Goal: Task Accomplishment & Management: Manage account settings

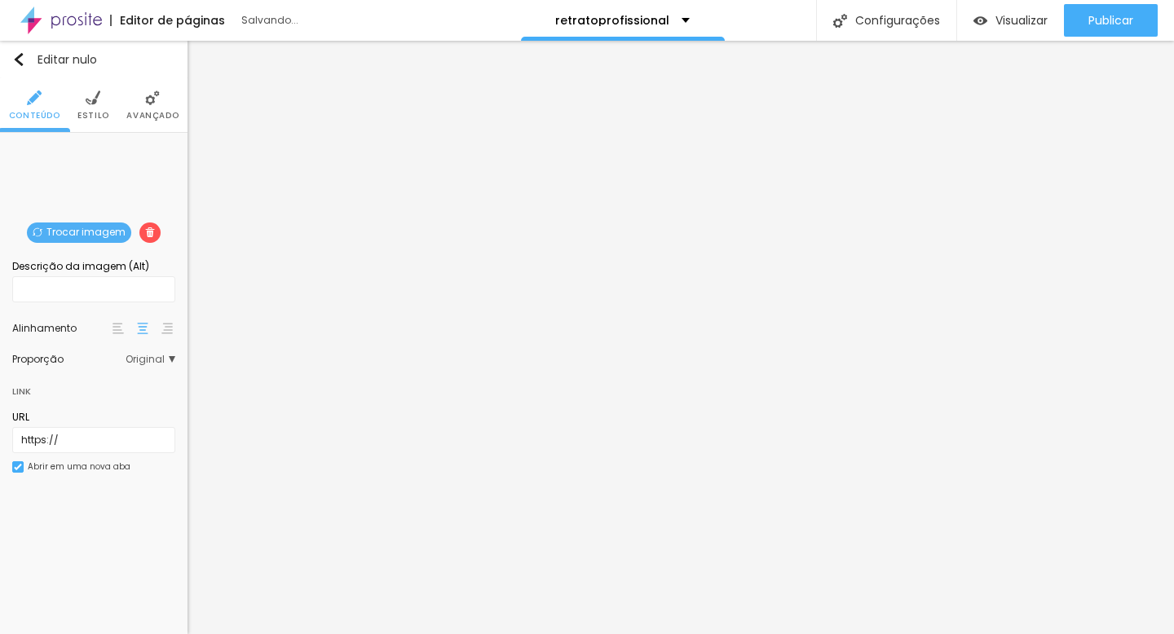
click at [67, 227] on font "Trocar imagem" at bounding box center [85, 232] width 79 height 14
click at [83, 230] on font "Trocar imagem" at bounding box center [85, 232] width 79 height 14
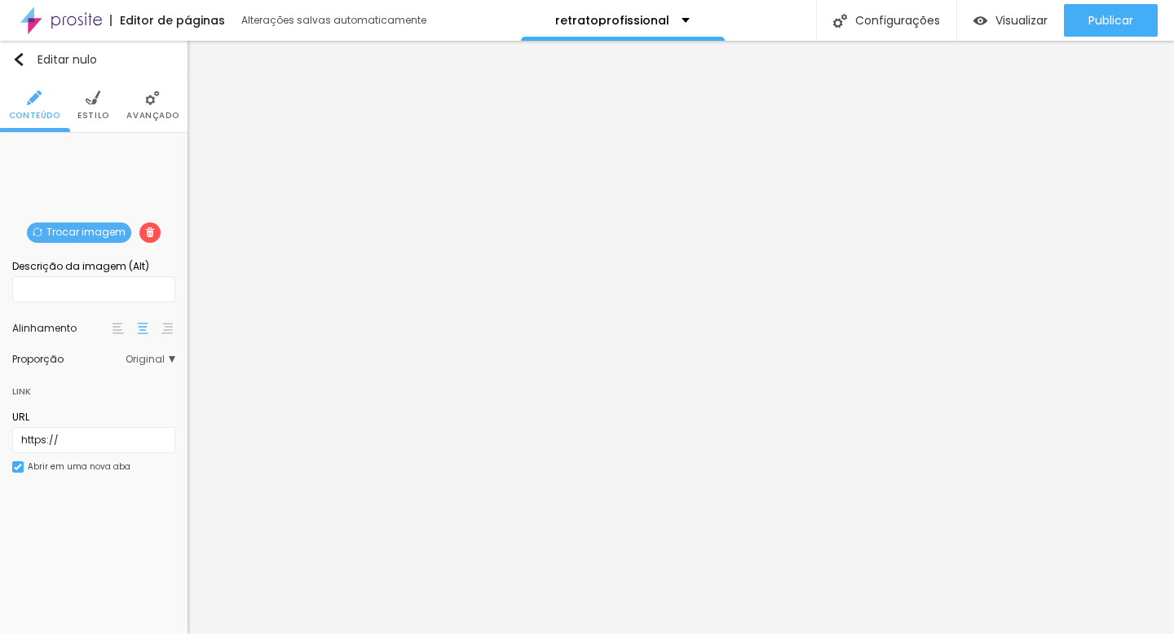
click at [90, 232] on font "Trocar imagem" at bounding box center [85, 232] width 79 height 14
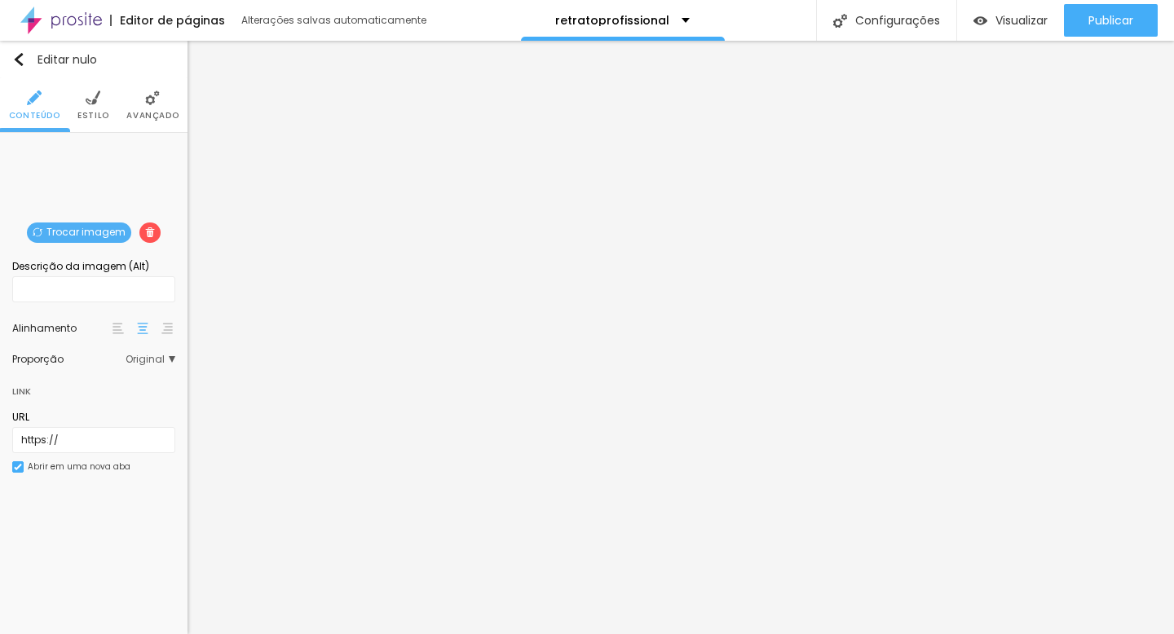
click at [100, 226] on font "Trocar imagem" at bounding box center [85, 232] width 79 height 14
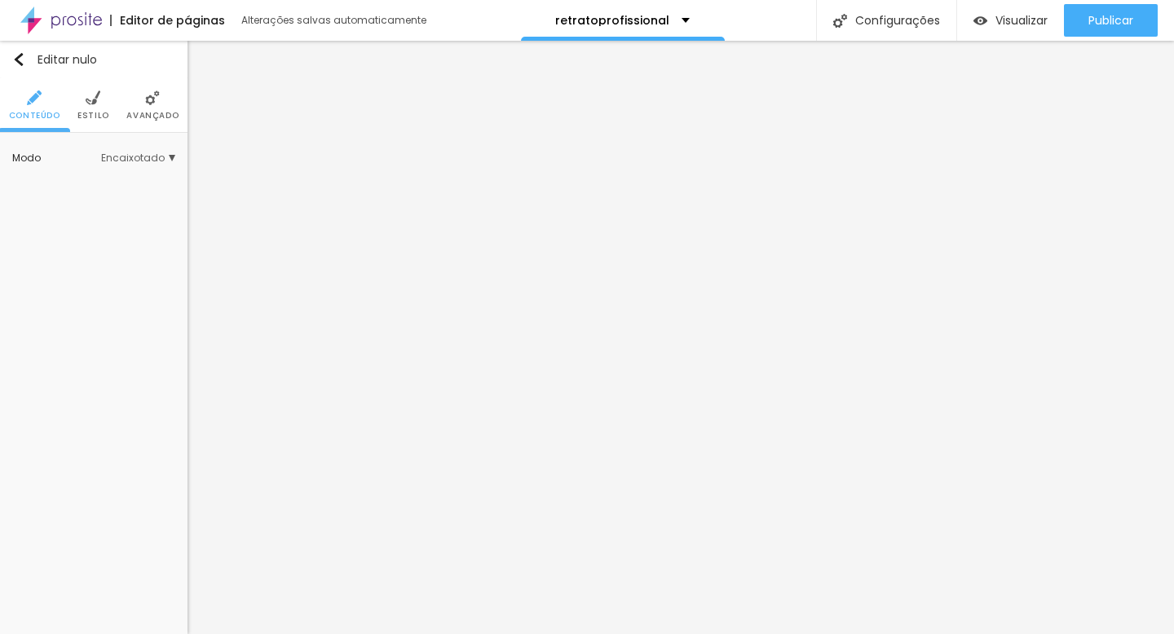
click at [90, 103] on img at bounding box center [93, 98] width 15 height 15
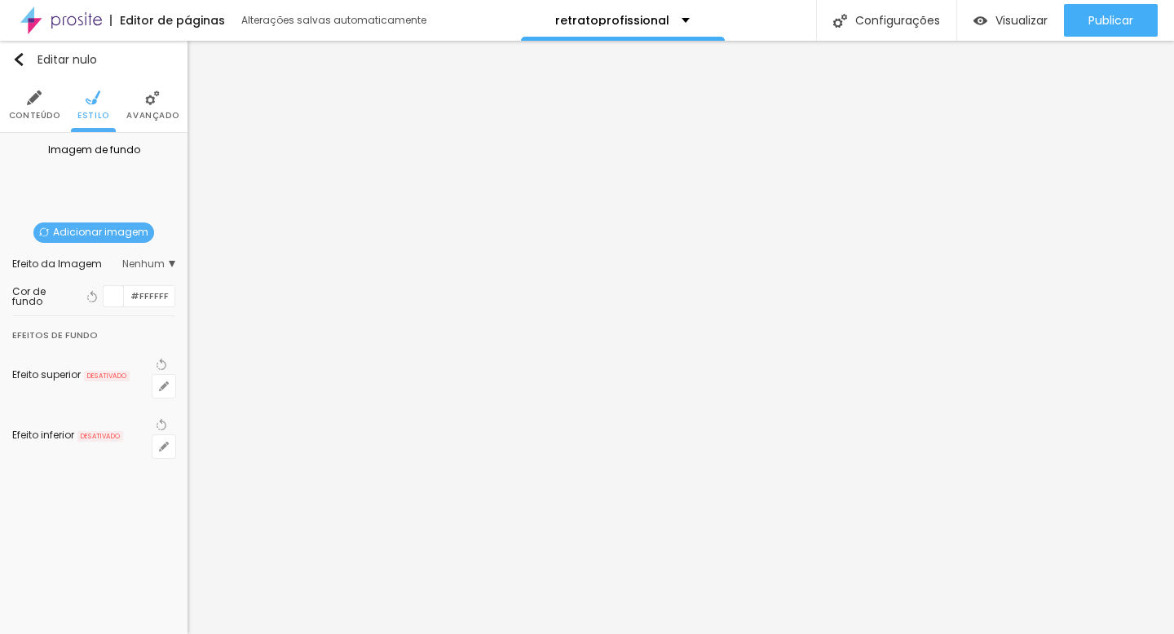
click at [83, 226] on font "Adicionar imagem" at bounding box center [100, 232] width 95 height 14
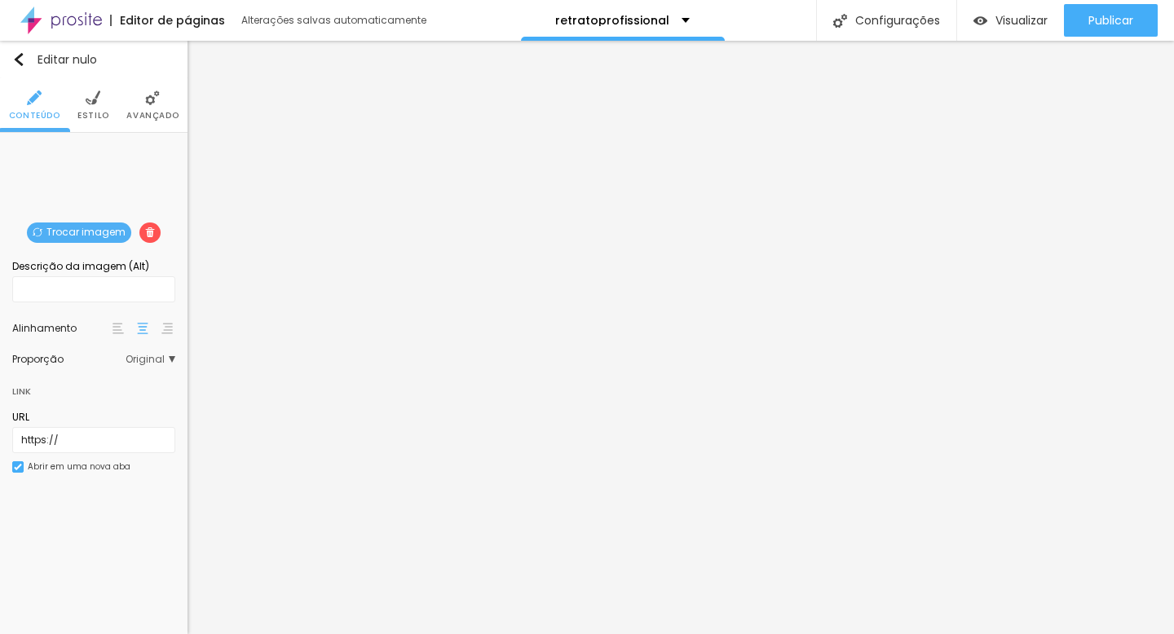
click at [112, 232] on font "Trocar imagem" at bounding box center [85, 232] width 79 height 14
click at [67, 232] on font "Trocar imagem" at bounding box center [85, 232] width 79 height 14
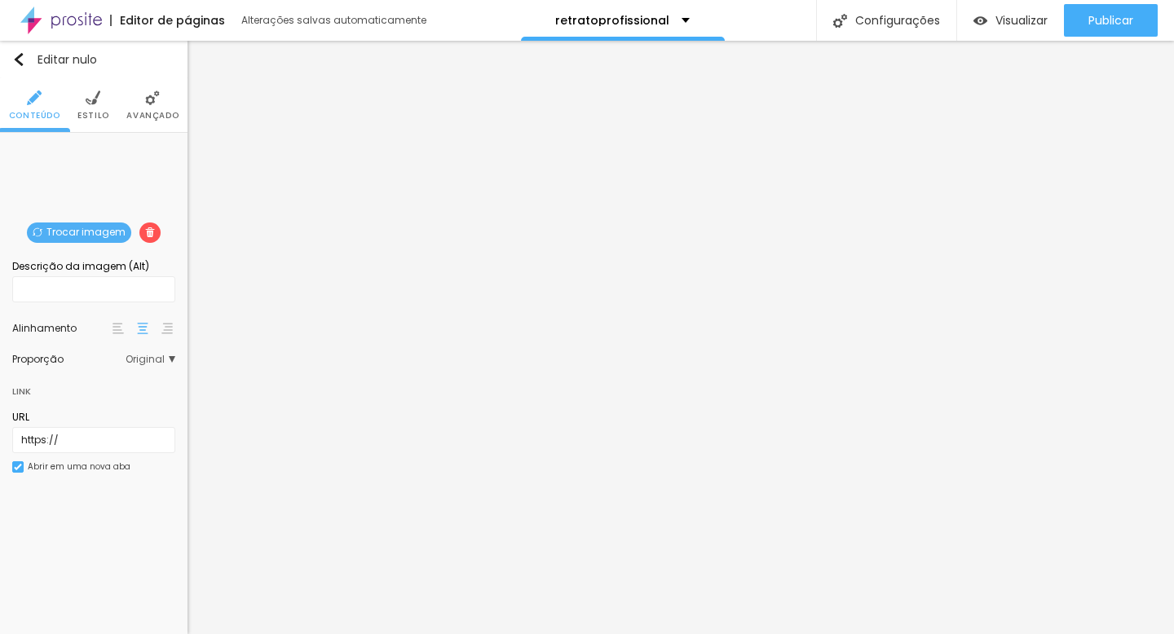
click at [96, 229] on font "Trocar imagem" at bounding box center [85, 232] width 79 height 14
click at [100, 226] on font "Trocar imagem" at bounding box center [85, 232] width 79 height 14
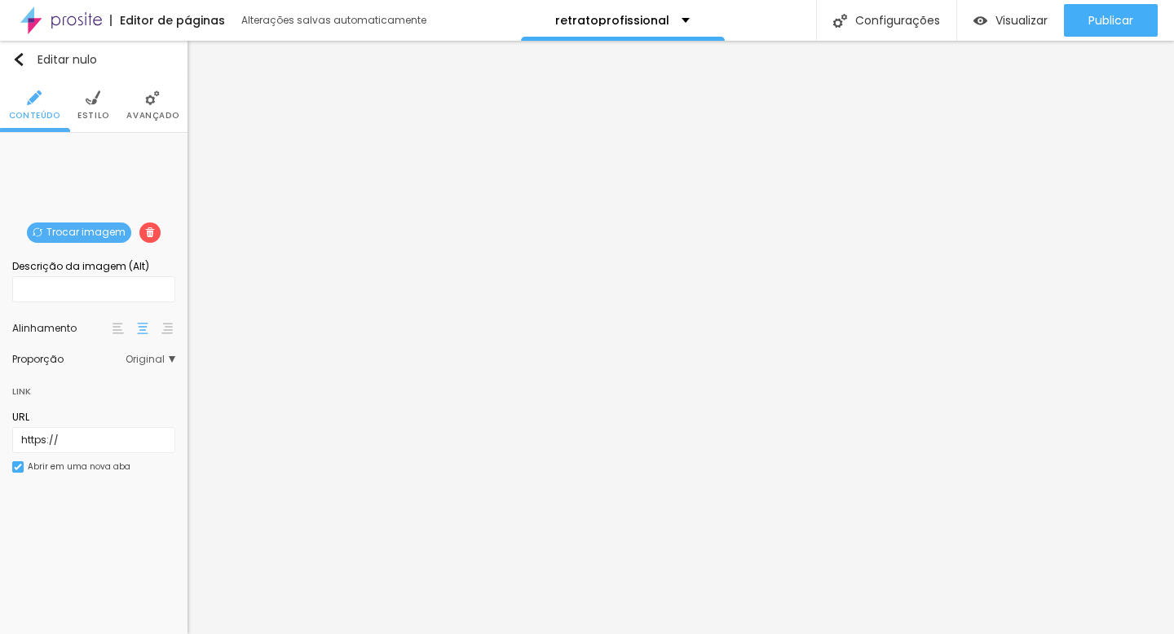
click at [83, 235] on font "Trocar imagem" at bounding box center [85, 232] width 79 height 14
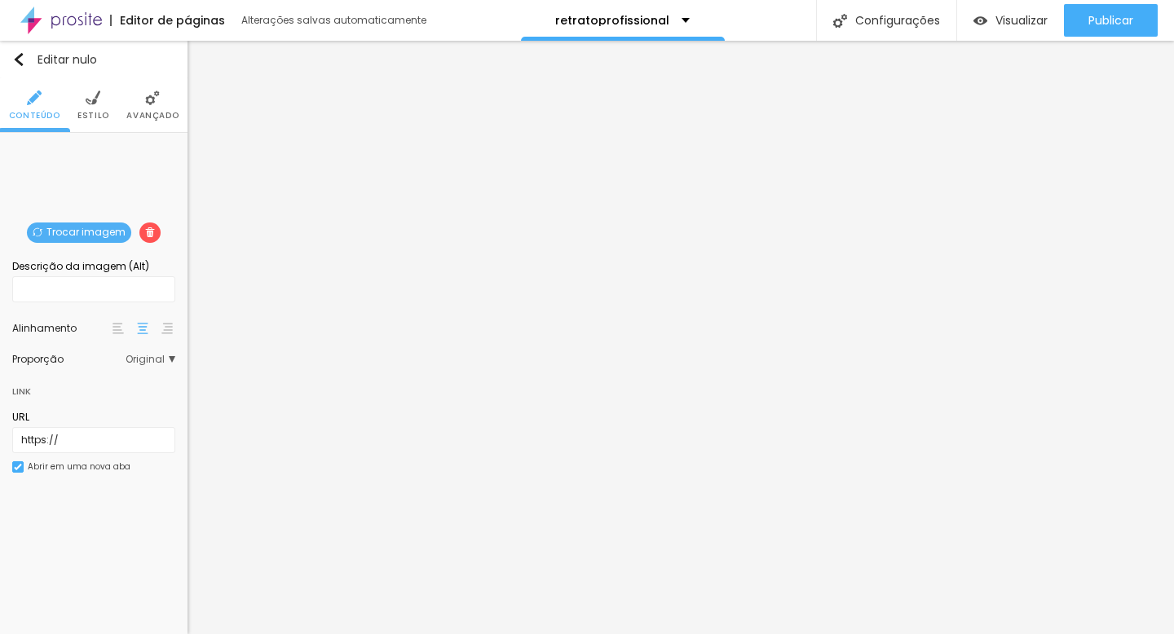
scroll to position [334, 0]
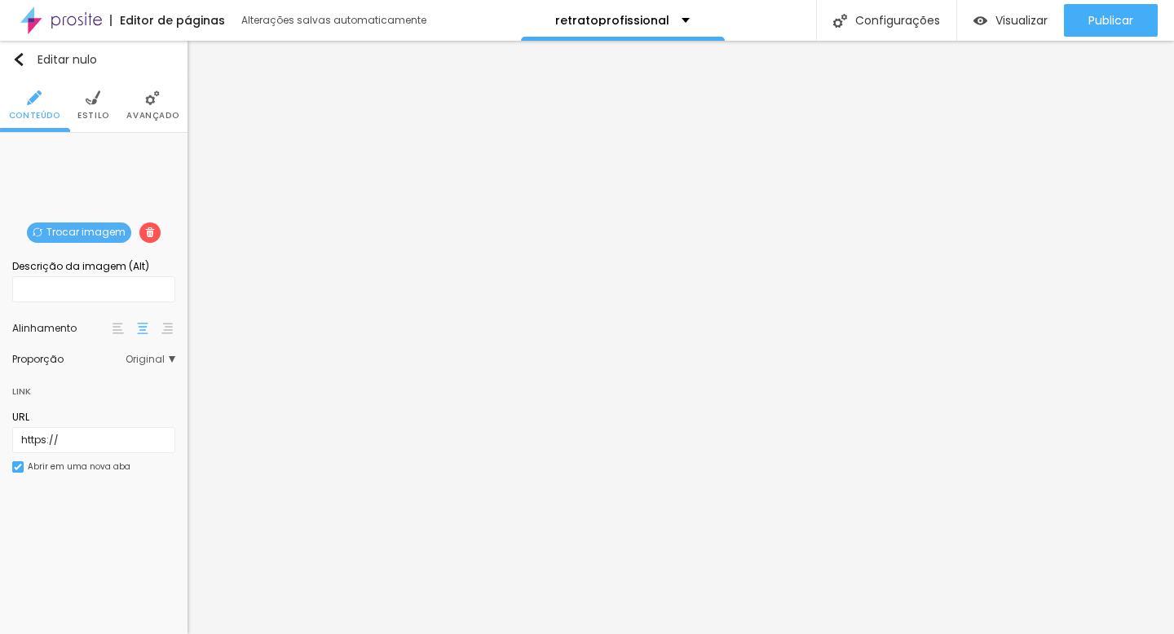
click at [60, 229] on font "Trocar imagem" at bounding box center [85, 232] width 79 height 14
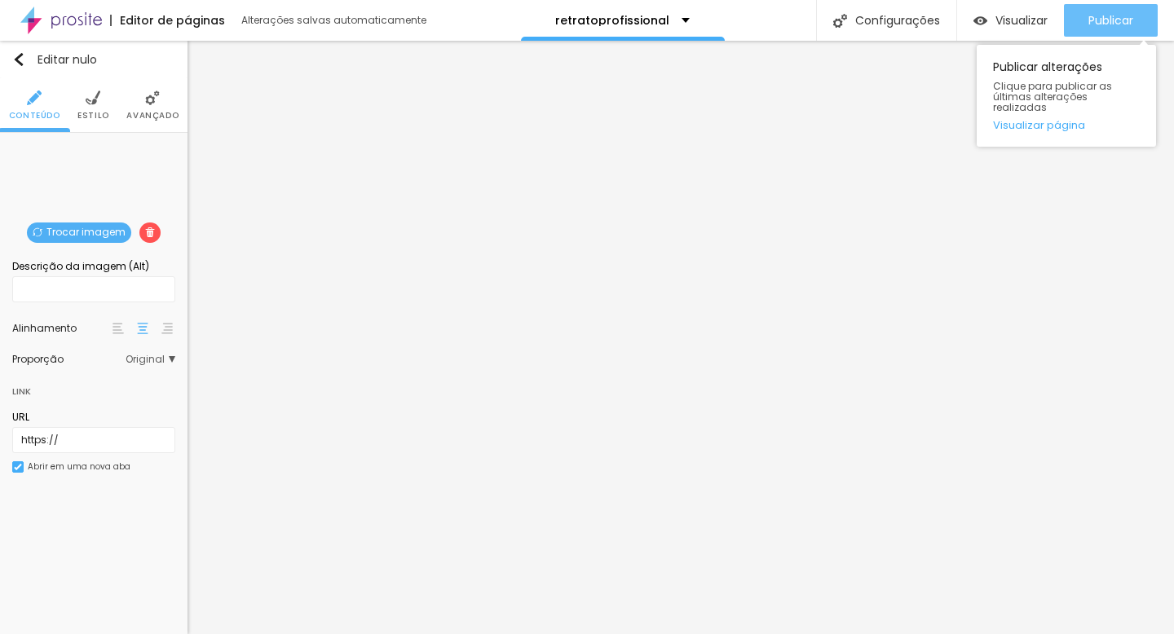
click at [925, 20] on font "Publicar" at bounding box center [1111, 20] width 45 height 16
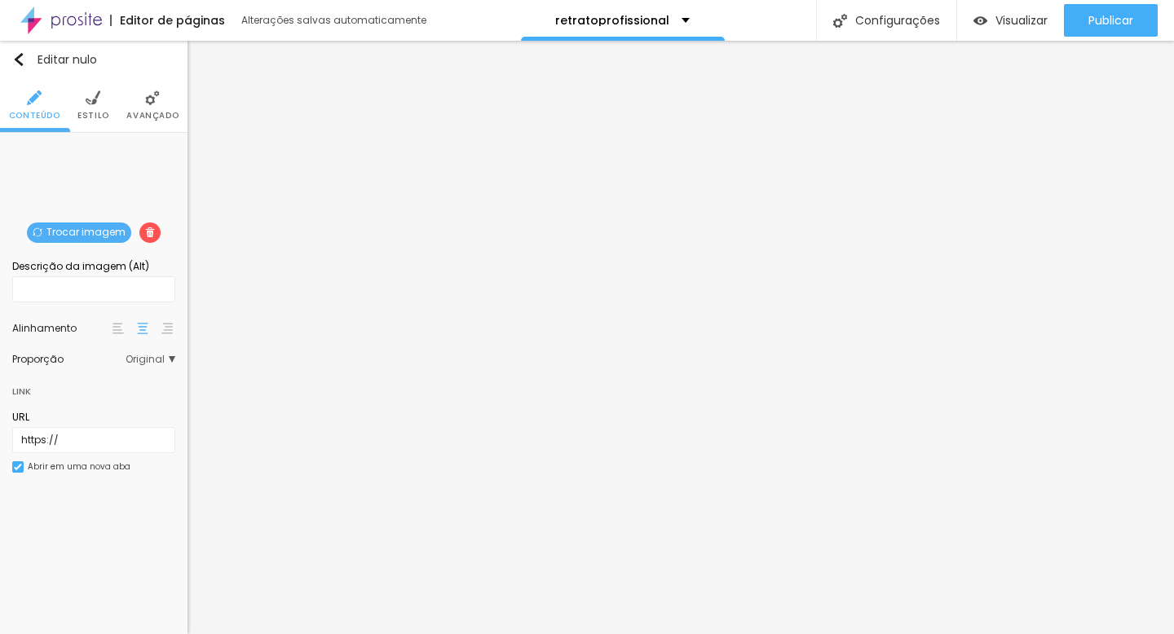
click at [63, 235] on font "Trocar imagem" at bounding box center [85, 232] width 79 height 14
click at [99, 231] on font "Trocar imagem" at bounding box center [85, 232] width 79 height 14
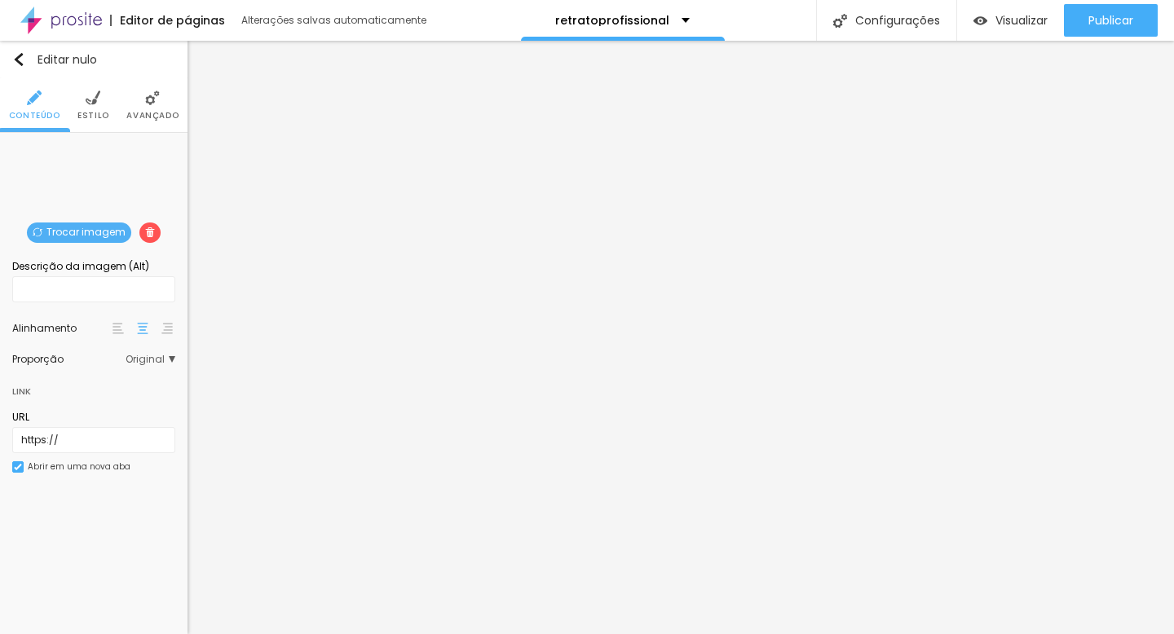
scroll to position [628, 0]
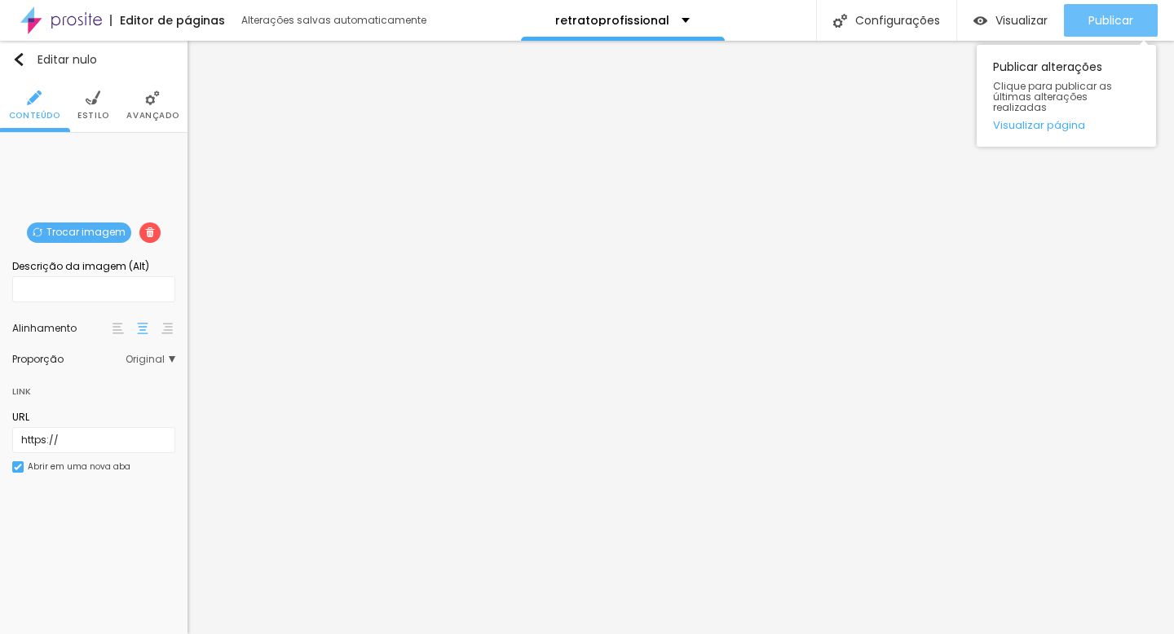
click at [925, 27] on button "Publicar" at bounding box center [1111, 20] width 94 height 33
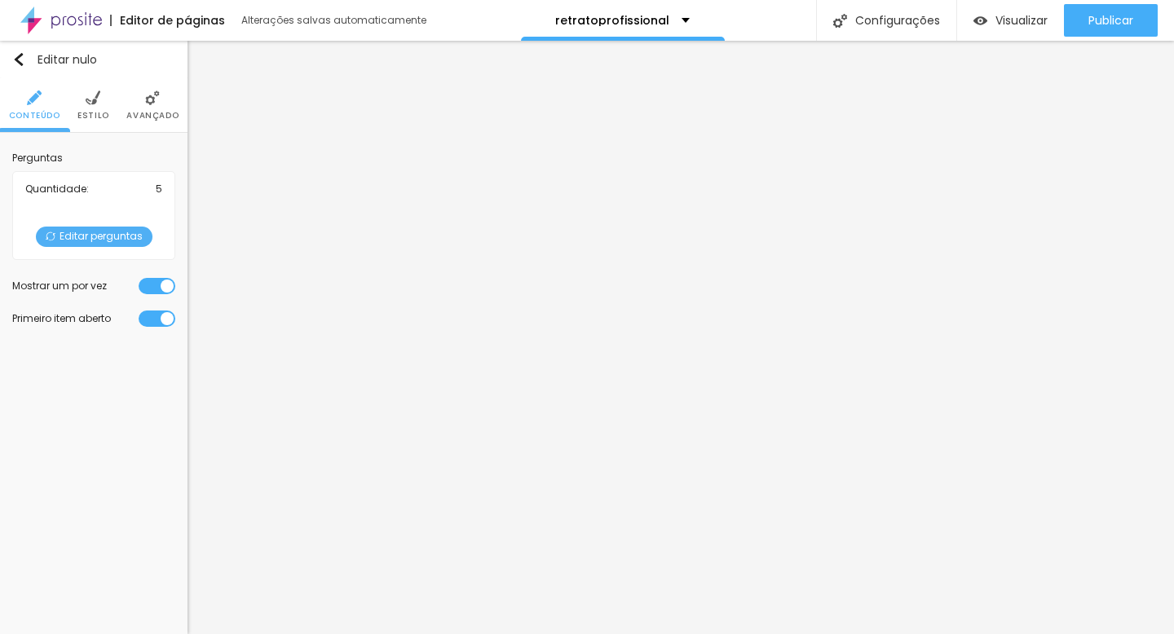
click at [91, 102] on img at bounding box center [93, 98] width 15 height 15
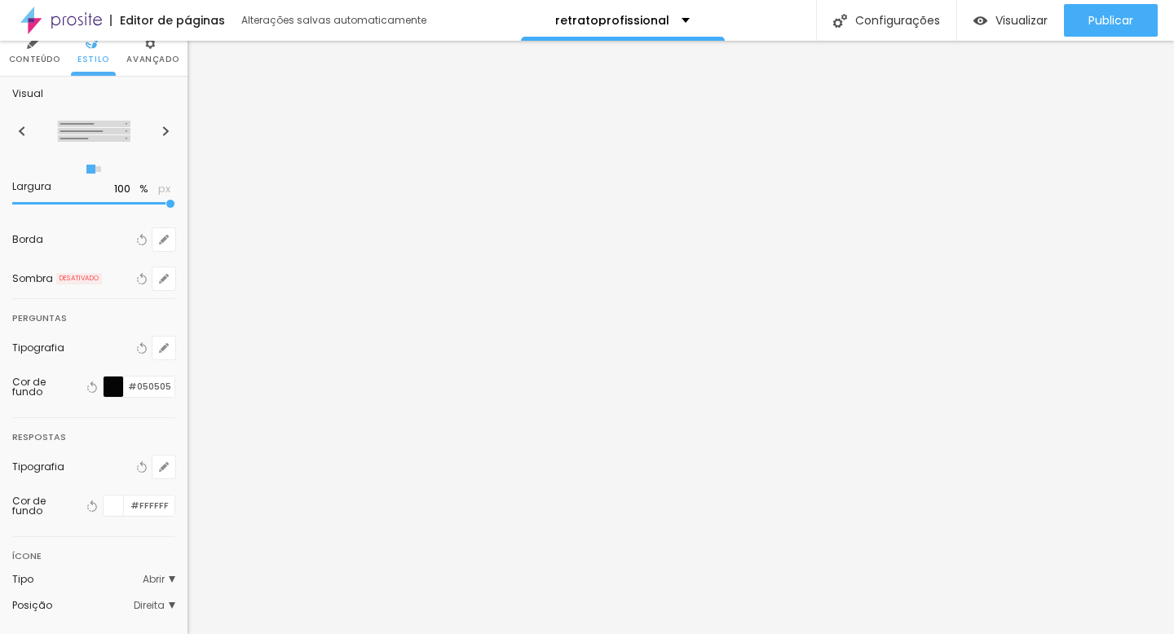
scroll to position [78, 0]
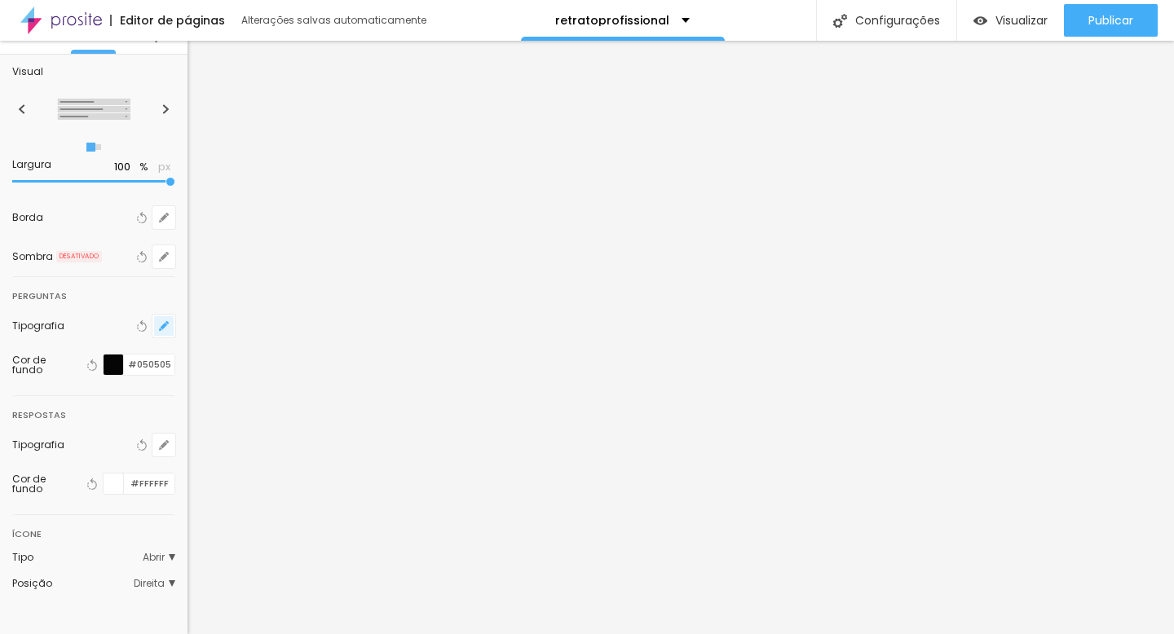
click at [168, 322] on icon "button" at bounding box center [167, 322] width 3 height 3
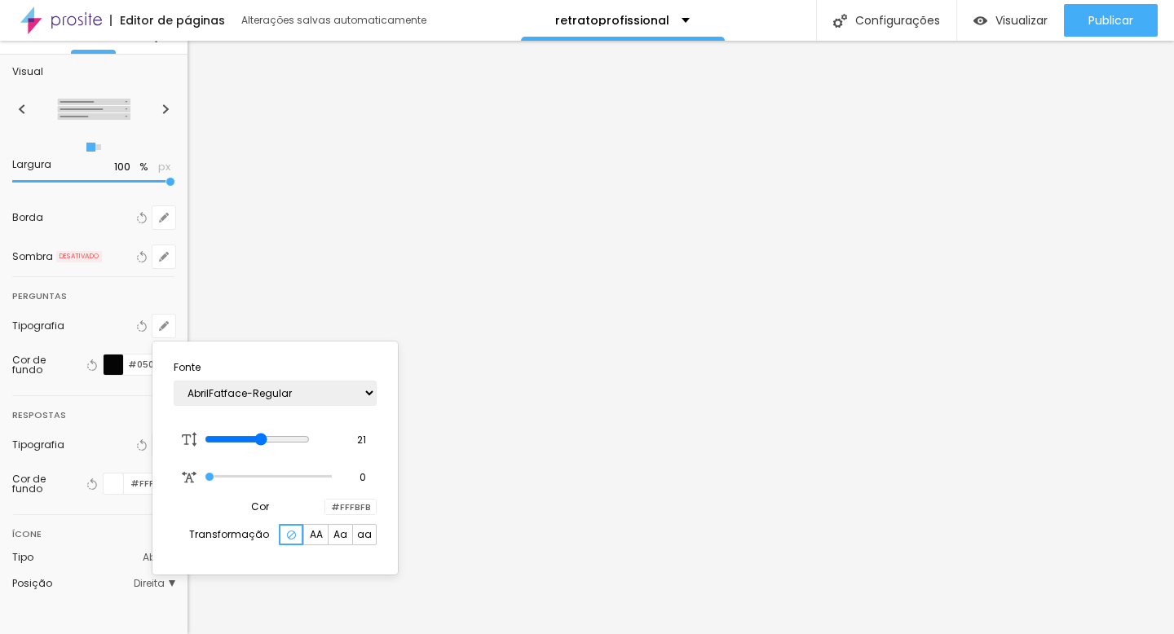
click at [325, 515] on div at bounding box center [325, 507] width 0 height 15
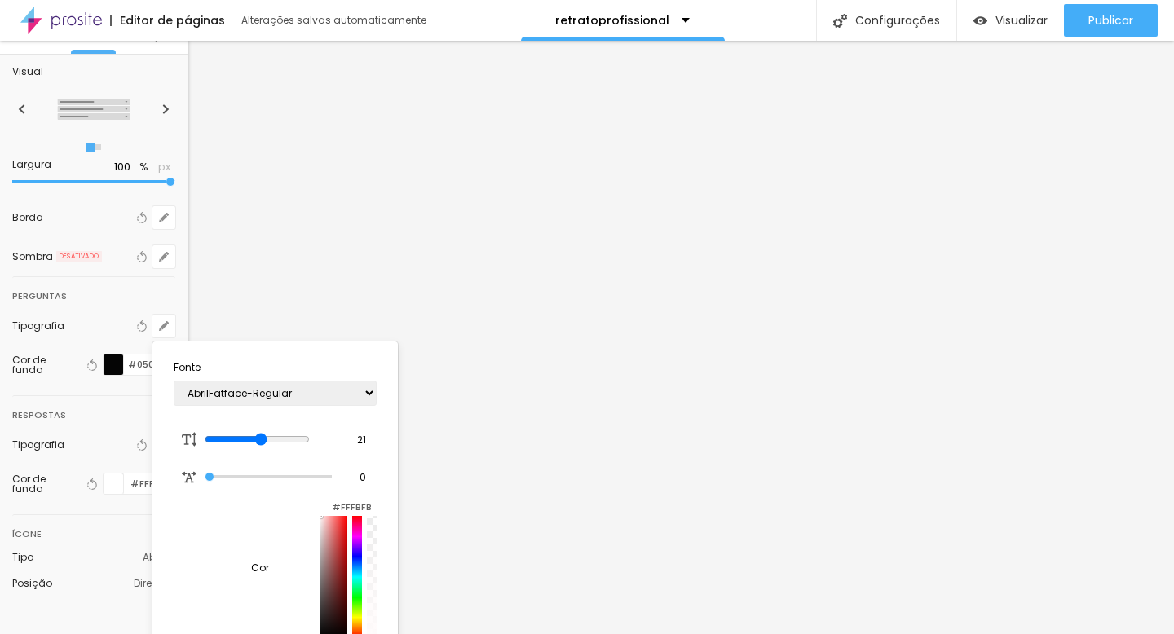
scroll to position [20, 0]
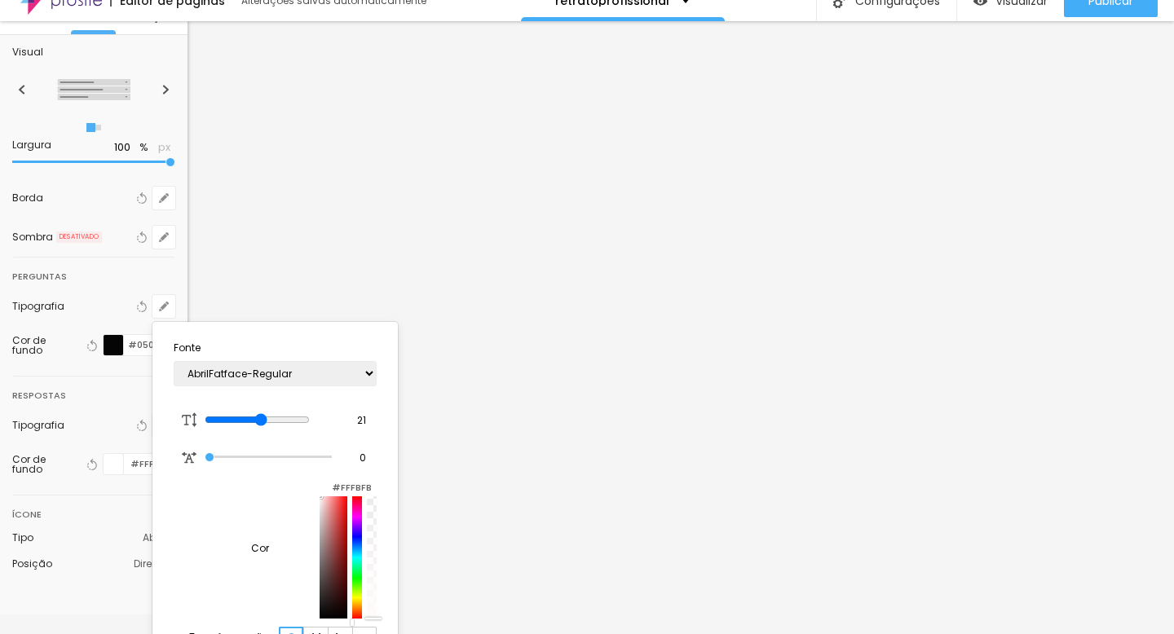
click at [320, 539] on div at bounding box center [334, 558] width 28 height 122
click at [98, 311] on div at bounding box center [587, 317] width 1174 height 634
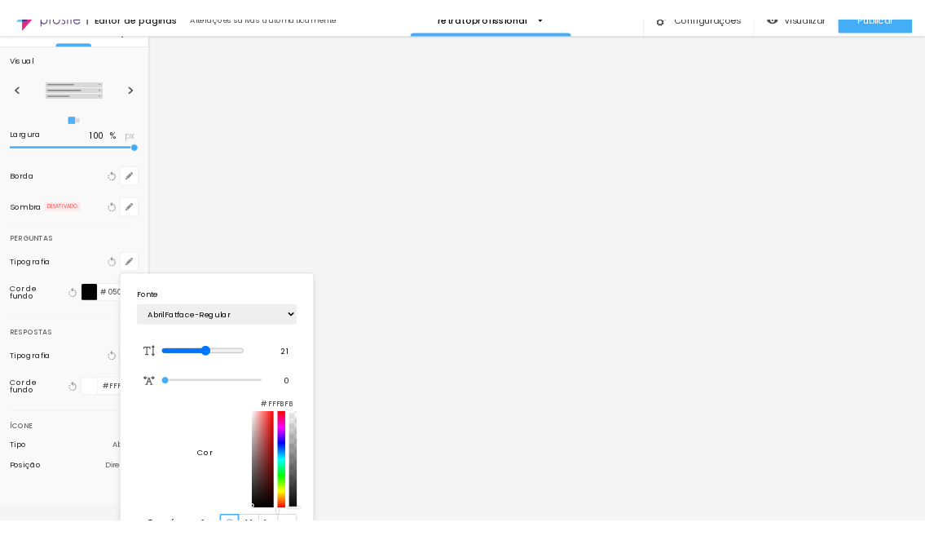
scroll to position [0, 0]
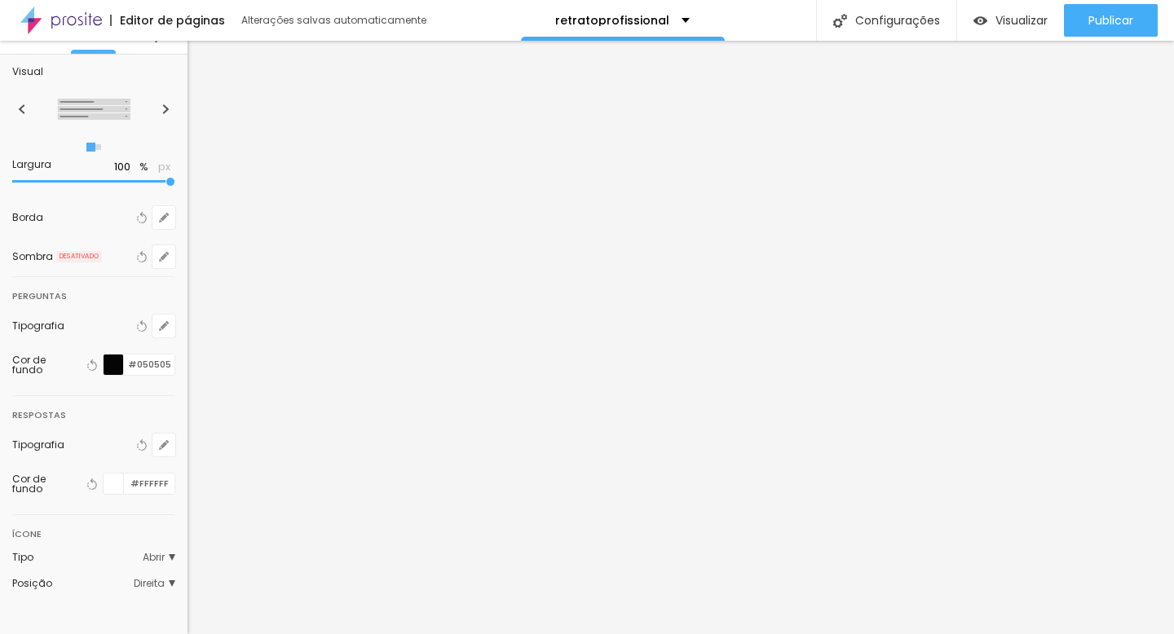
click at [115, 364] on div at bounding box center [114, 365] width 20 height 20
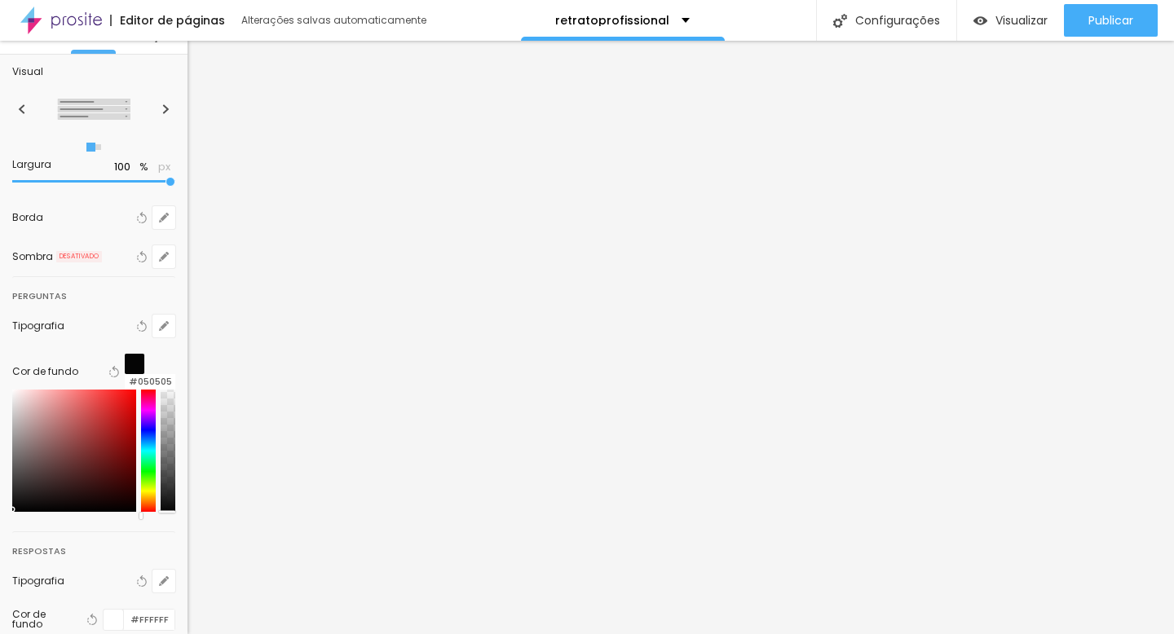
click at [52, 400] on div at bounding box center [74, 451] width 124 height 122
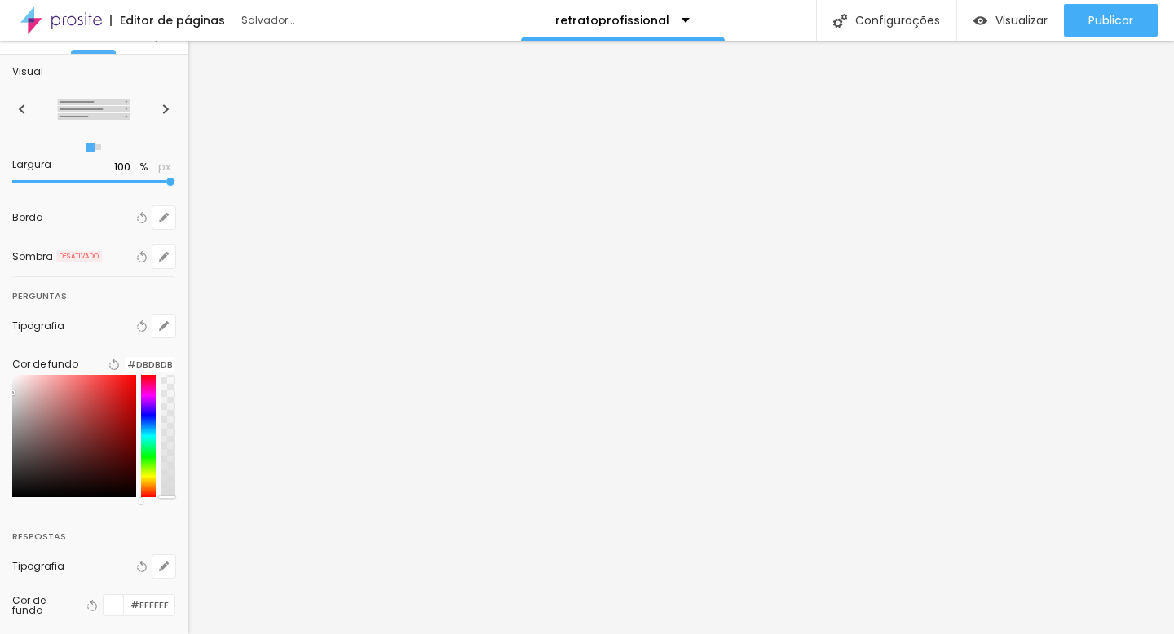
type input "#DADADA"
drag, startPoint x: 52, startPoint y: 400, endPoint x: 20, endPoint y: 403, distance: 31.9
click at [20, 403] on div at bounding box center [93, 436] width 163 height 122
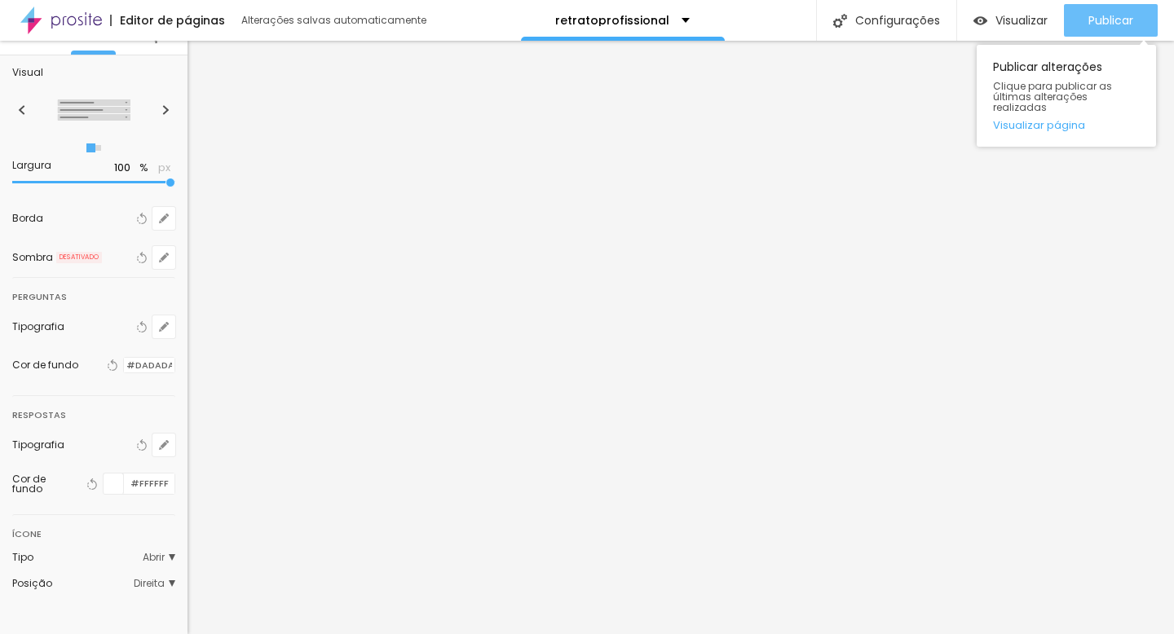
click at [925, 18] on font "Publicar" at bounding box center [1111, 20] width 45 height 16
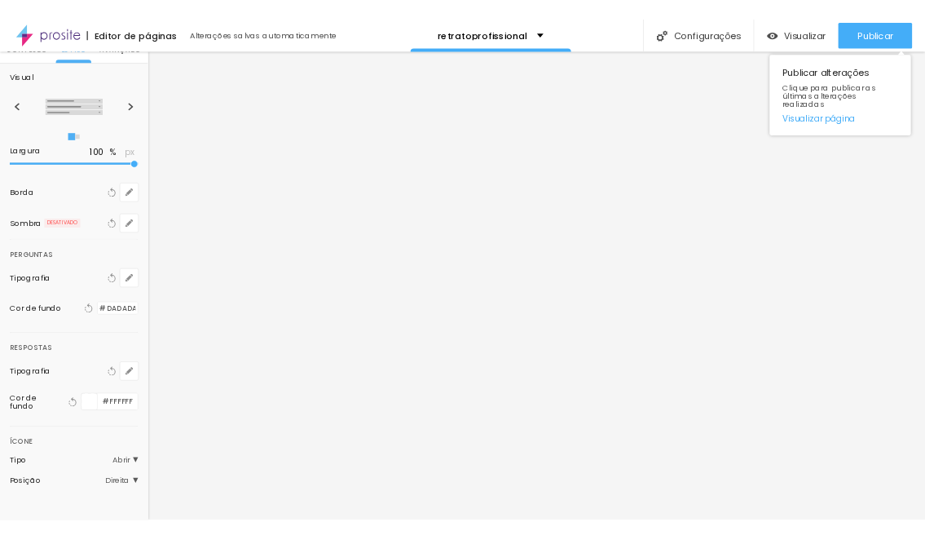
scroll to position [78, 0]
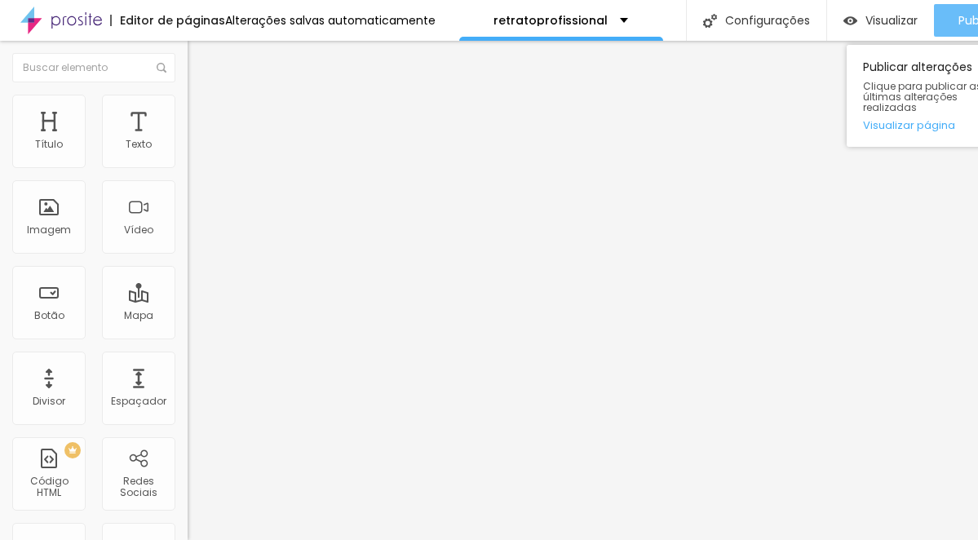
click at [925, 12] on button "Publicar" at bounding box center [981, 20] width 94 height 33
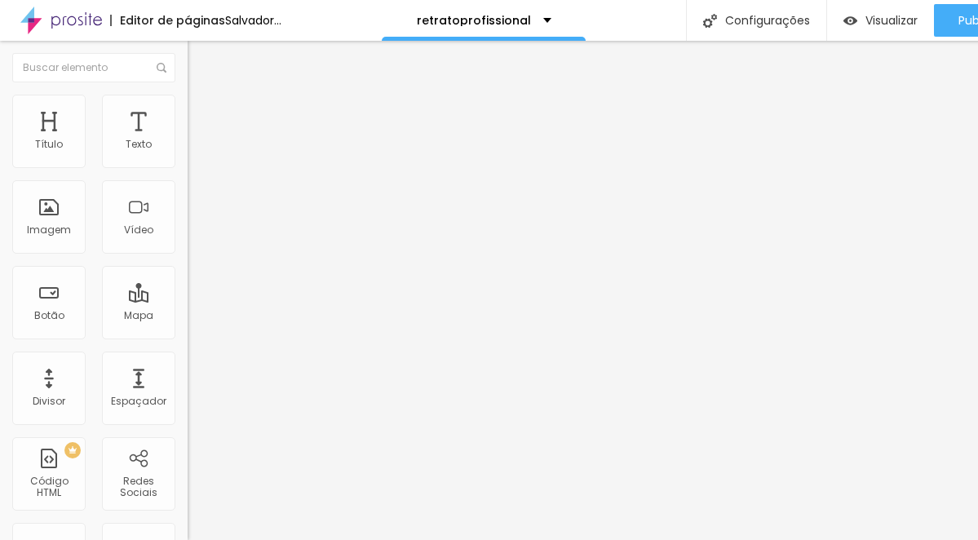
click at [200, 59] on img "button" at bounding box center [206, 59] width 13 height 13
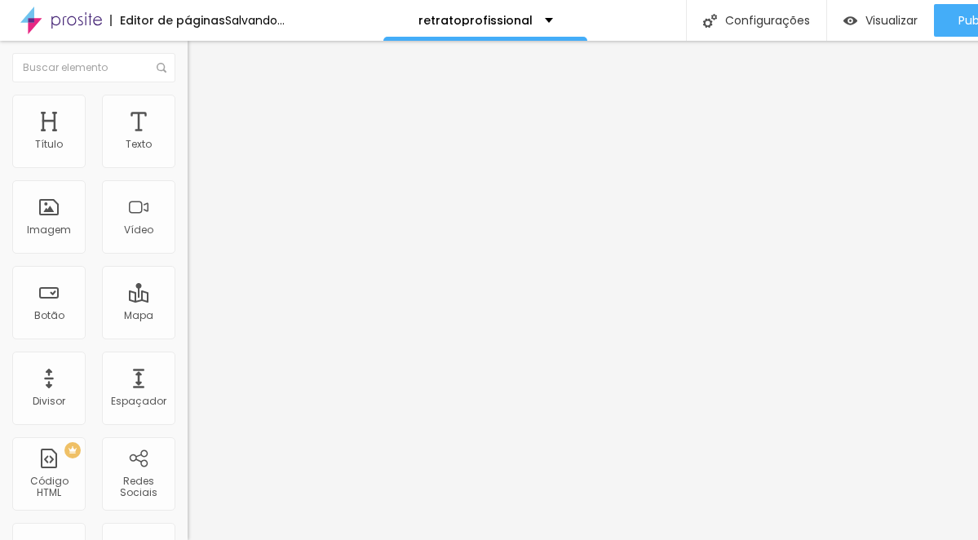
click at [188, 165] on img at bounding box center [193, 170] width 11 height 11
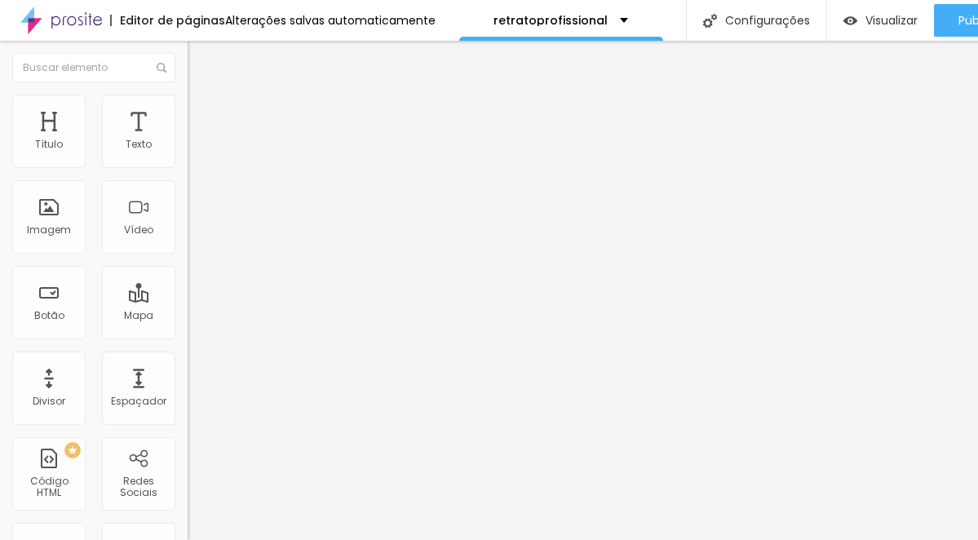
click at [188, 329] on div "Instagram" at bounding box center [282, 334] width 188 height 10
click at [197, 356] on div "TikTok" at bounding box center [282, 446] width 170 height 181
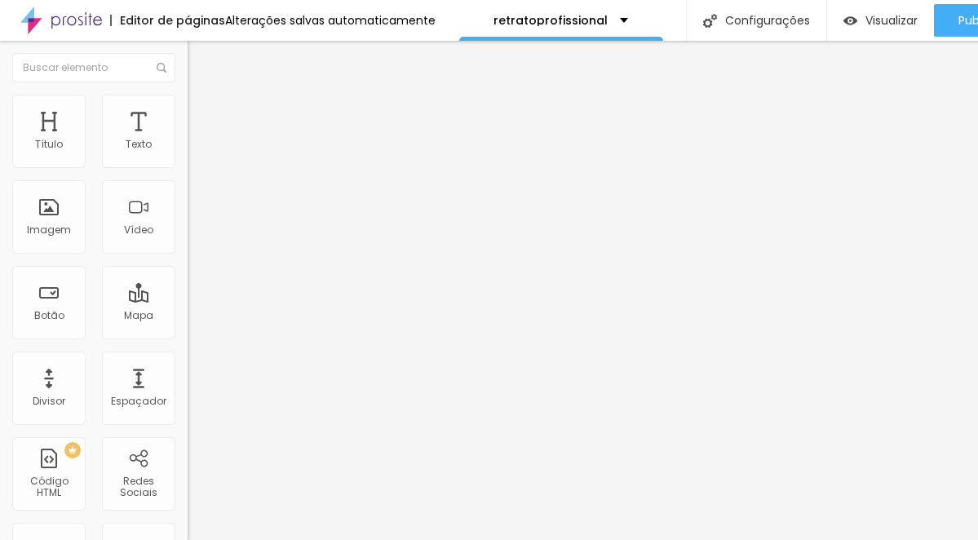
paste input "[DOMAIN_NAME][URL]"
type input "[URL][DOMAIN_NAME]"
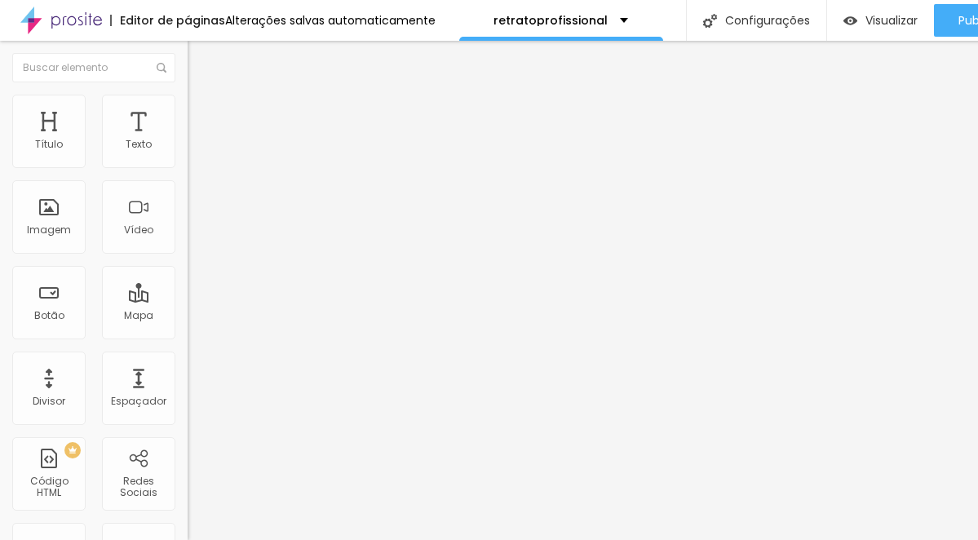
click at [197, 356] on div "TikTok" at bounding box center [282, 446] width 170 height 181
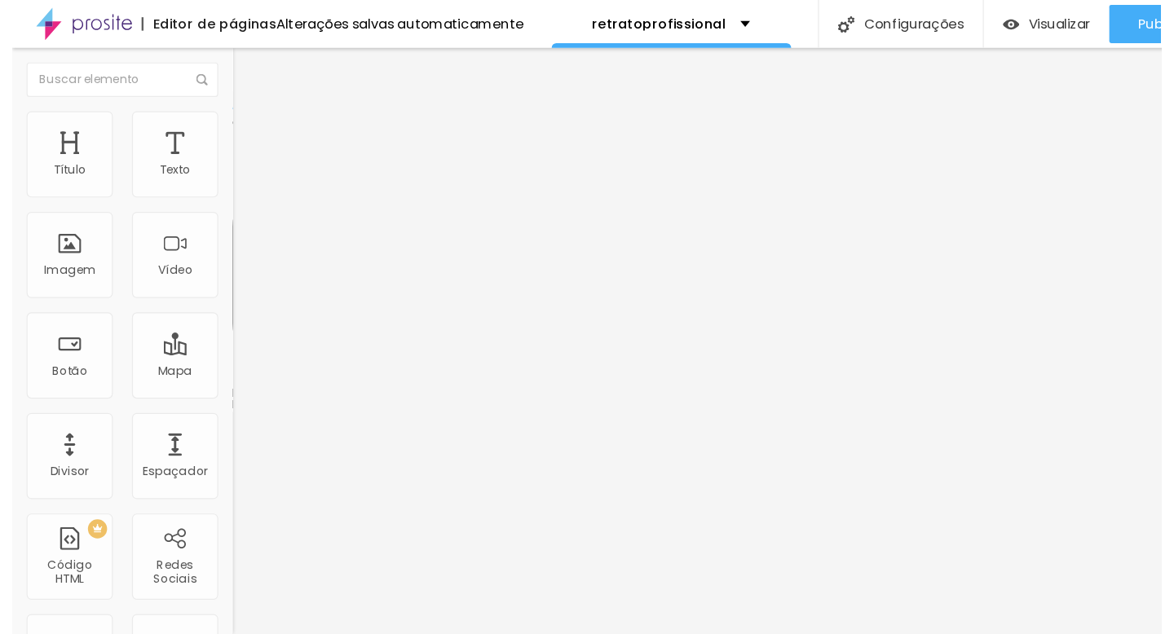
scroll to position [0, 0]
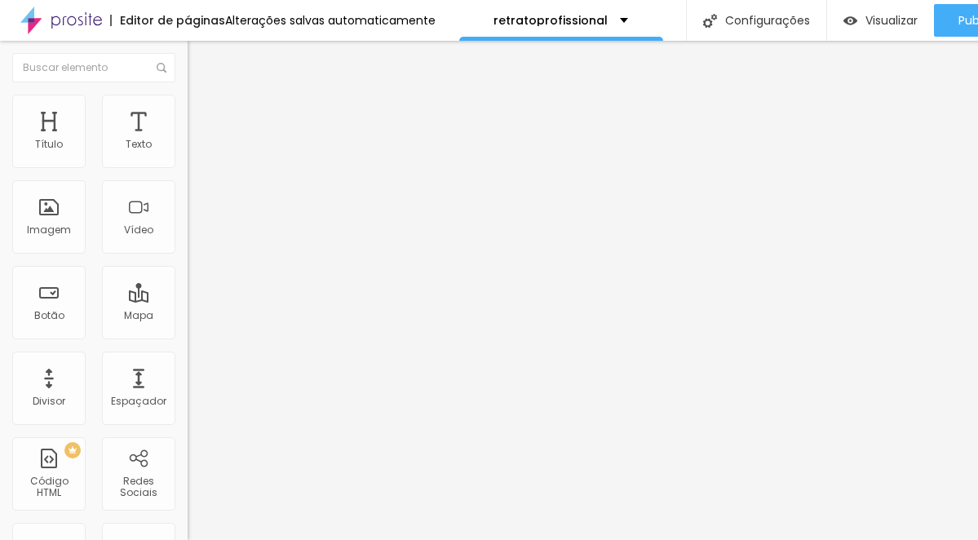
click at [188, 151] on div "Instagram" at bounding box center [282, 233] width 188 height 212
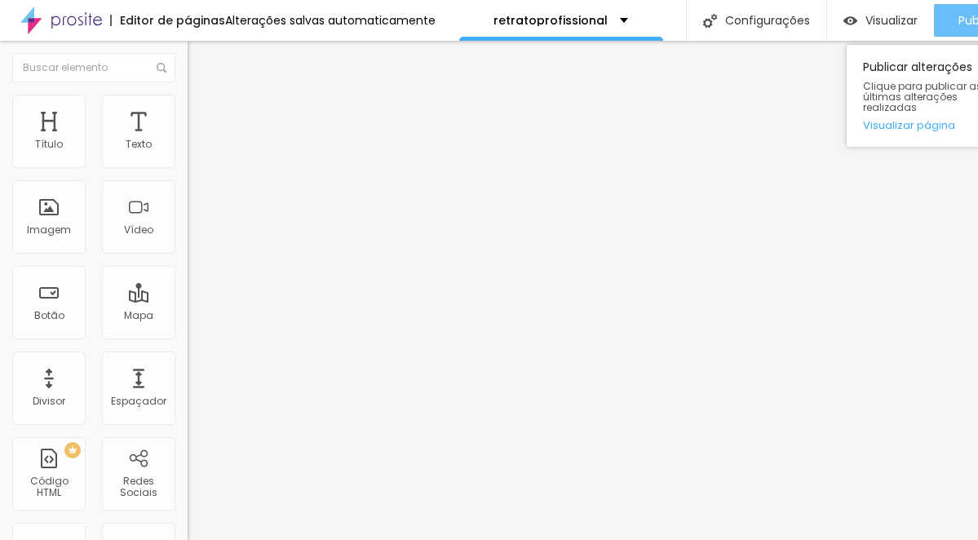
click at [925, 24] on font "Publicar" at bounding box center [980, 20] width 45 height 16
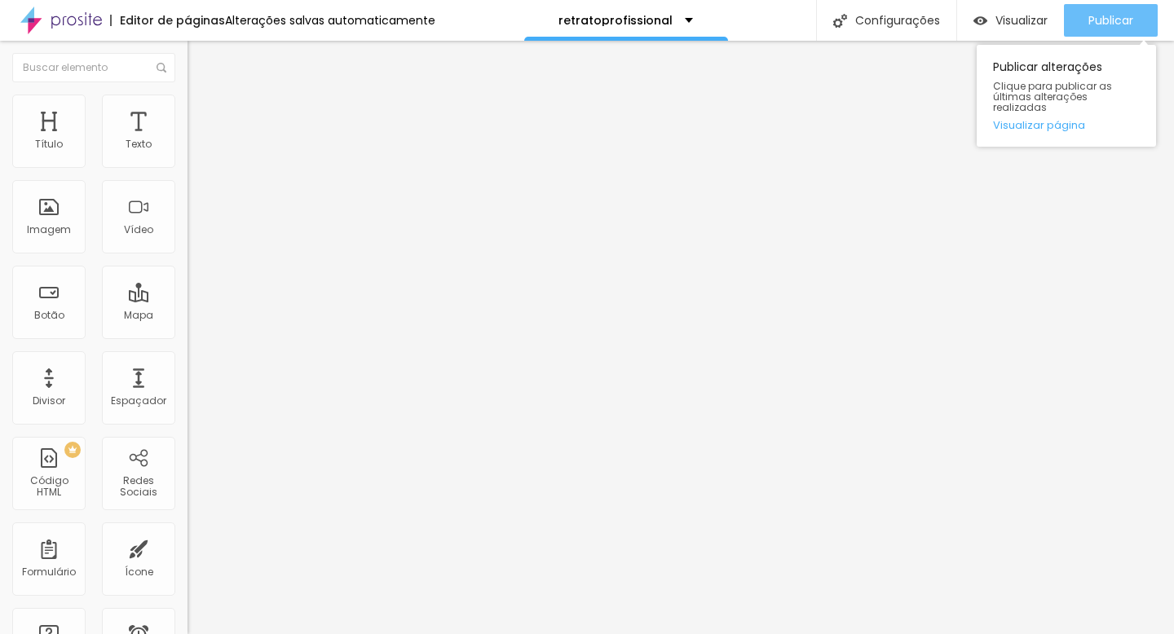
click at [925, 20] on font "Publicar" at bounding box center [1111, 20] width 45 height 16
click at [925, 24] on font "Publicar" at bounding box center [1111, 20] width 45 height 16
